Goal: Navigation & Orientation: Find specific page/section

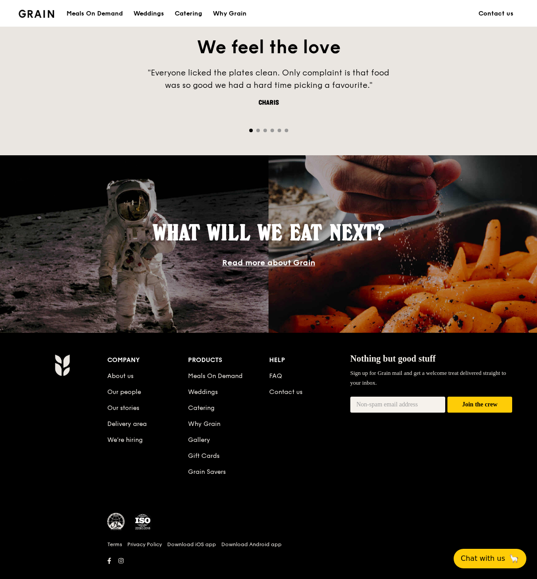
scroll to position [629, 0]
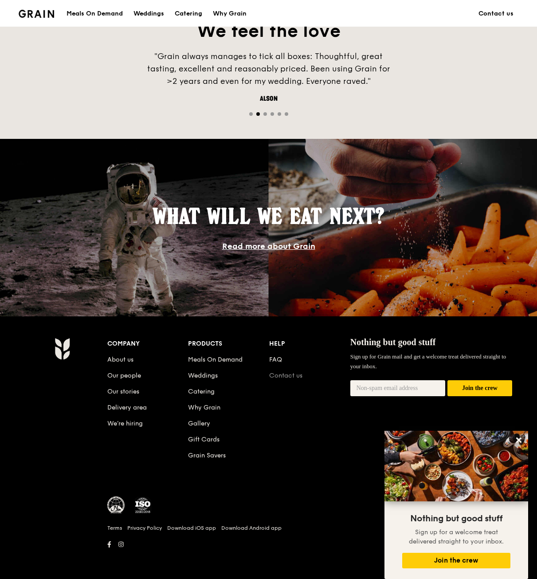
click at [285, 376] on link "Contact us" at bounding box center [285, 376] width 33 height 8
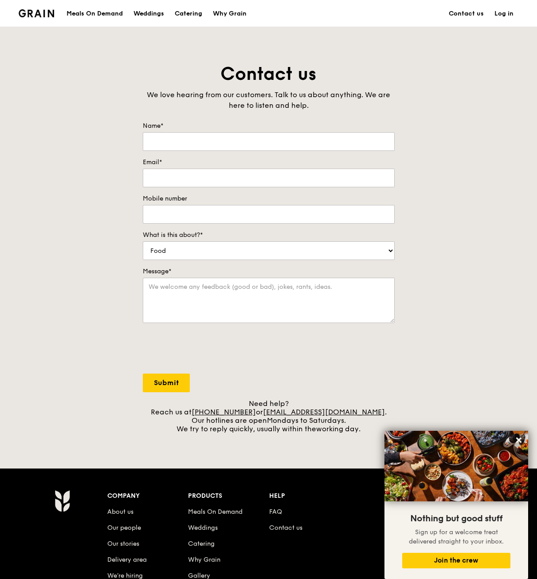
click at [114, 515] on li "About us" at bounding box center [147, 510] width 81 height 16
click at [114, 514] on link "About us" at bounding box center [120, 512] width 26 height 8
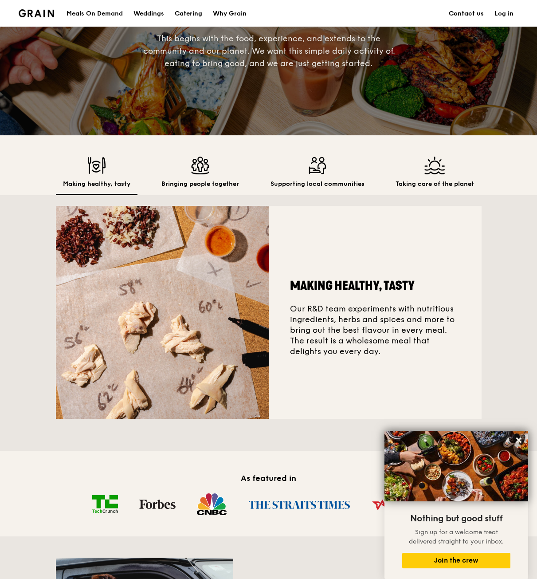
scroll to position [133, 0]
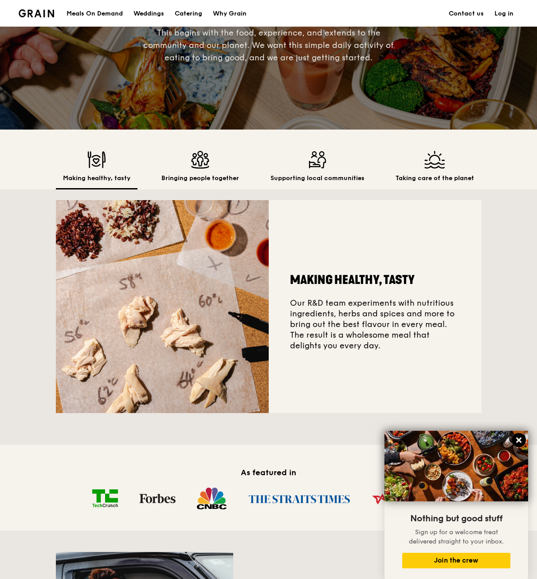
click at [521, 440] on icon at bounding box center [519, 440] width 8 height 8
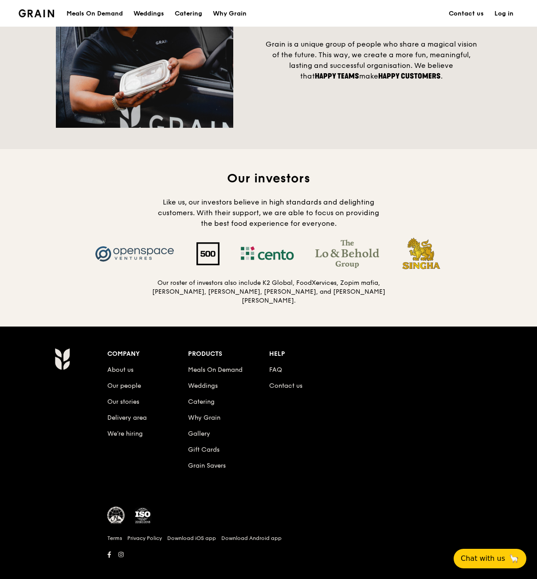
scroll to position [742, 0]
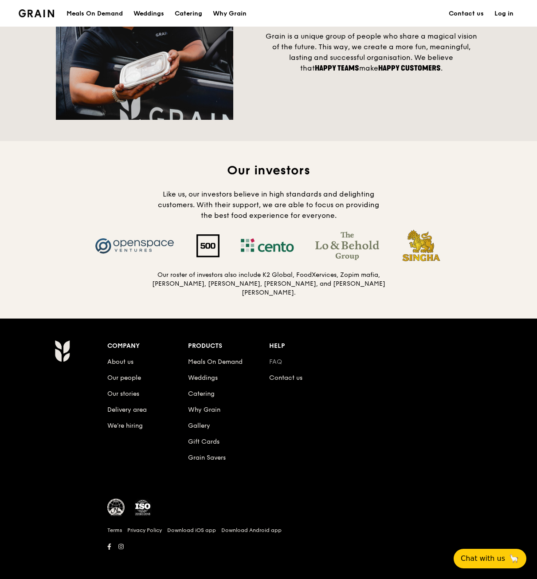
click at [275, 358] on link "FAQ" at bounding box center [275, 362] width 13 height 8
